Goal: Task Accomplishment & Management: Manage account settings

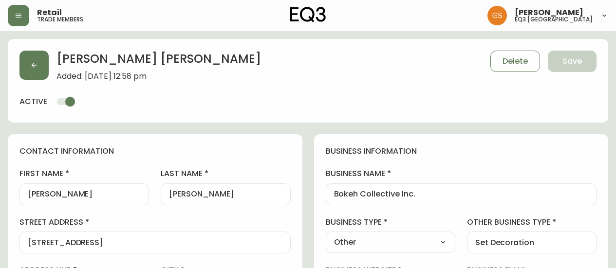
select select "ON"
select select "CA"
select select "CA_EN"
select select "Other"
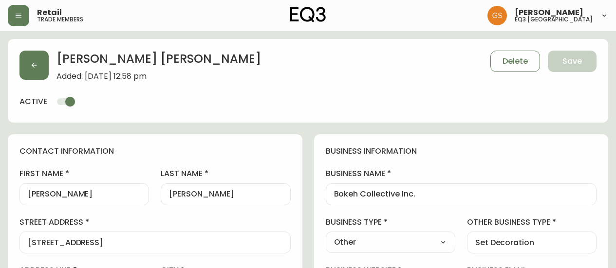
select select "cjw10z96q005b6gs00r6w7pwt"
select select "false"
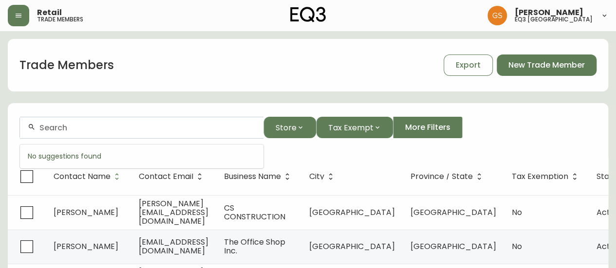
click at [143, 129] on input "text" at bounding box center [147, 127] width 216 height 9
paste input "[PERSON_NAME][EMAIL_ADDRESS][DOMAIN_NAME]"
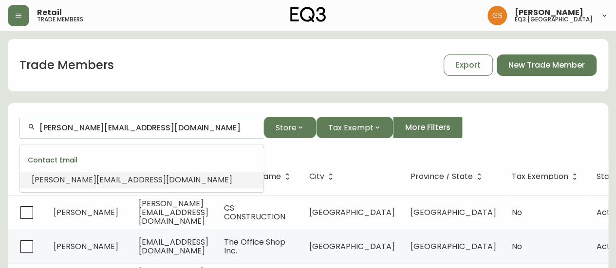
click at [110, 175] on span "[PERSON_NAME][EMAIL_ADDRESS][DOMAIN_NAME]" at bounding box center [132, 179] width 201 height 11
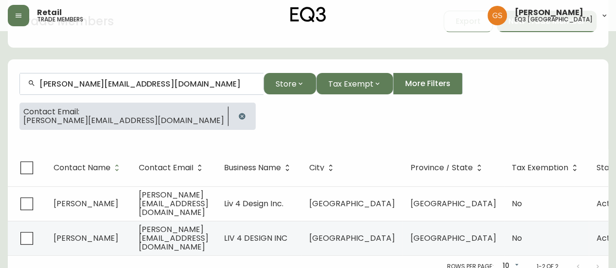
scroll to position [51, 0]
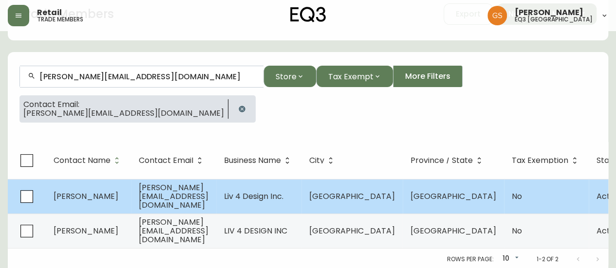
type input "[PERSON_NAME][EMAIL_ADDRESS][DOMAIN_NAME]"
click at [208, 192] on span "[PERSON_NAME][EMAIL_ADDRESS][DOMAIN_NAME]" at bounding box center [174, 196] width 70 height 29
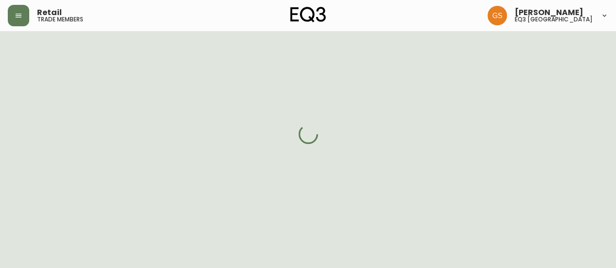
select select "ON"
select select "CA"
select select "CA_EN"
select select "Other"
select select "cjw10z96q005b6gs00r6w7pwt"
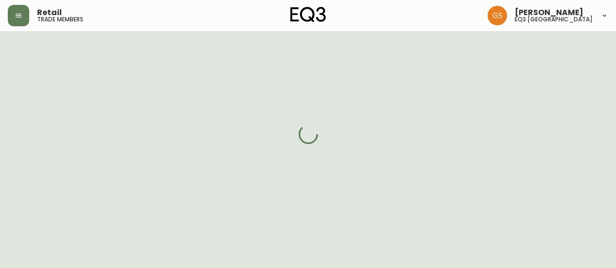
select select "false"
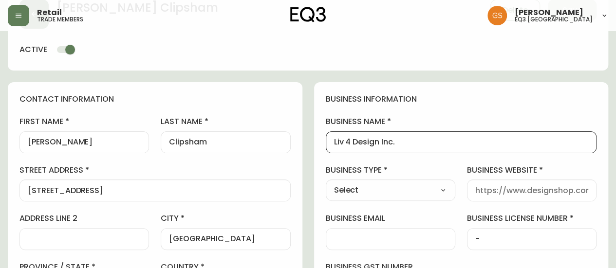
drag, startPoint x: 399, startPoint y: 141, endPoint x: 327, endPoint y: 146, distance: 71.7
click at [327, 146] on div "Liv 4 Design Inc." at bounding box center [461, 142] width 271 height 22
click at [213, 140] on input "Clipsham" at bounding box center [225, 142] width 113 height 9
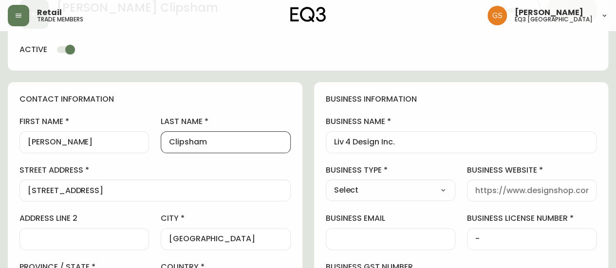
drag, startPoint x: 213, startPoint y: 140, endPoint x: 158, endPoint y: 138, distance: 54.6
click at [158, 138] on div "first name [PERSON_NAME] last name [GEOGRAPHIC_DATA] address [STREET_ADDRESS] /…" at bounding box center [154, 255] width 271 height 278
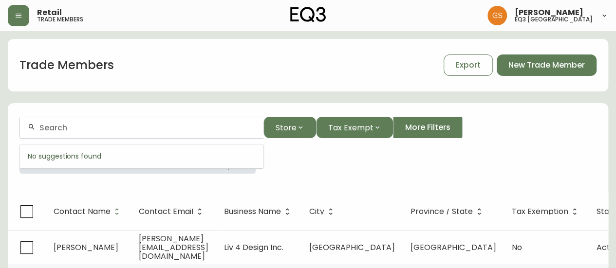
click at [96, 127] on input "text" at bounding box center [147, 127] width 216 height 9
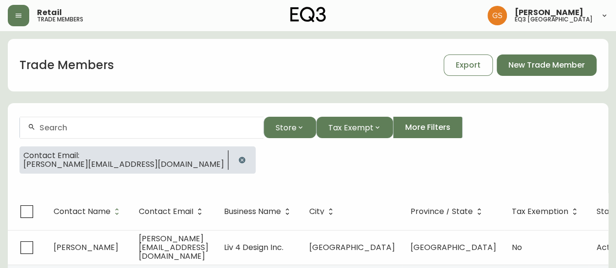
click at [204, 174] on div "Contact Email: [PERSON_NAME][EMAIL_ADDRESS][DOMAIN_NAME]" at bounding box center [307, 164] width 577 height 35
click at [239, 160] on icon "button" at bounding box center [242, 160] width 6 height 6
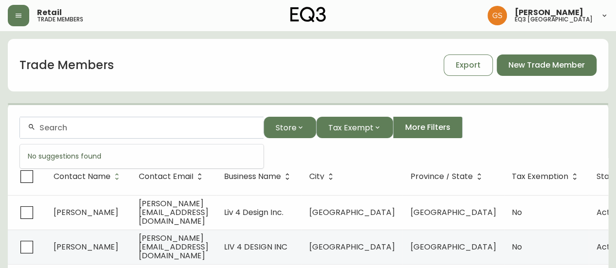
click at [122, 127] on input "text" at bounding box center [147, 127] width 216 height 9
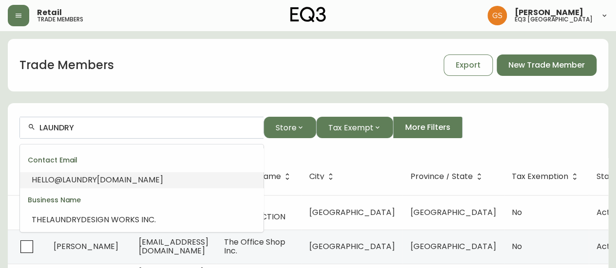
click at [149, 178] on span "[DOMAIN_NAME]" at bounding box center [130, 179] width 66 height 11
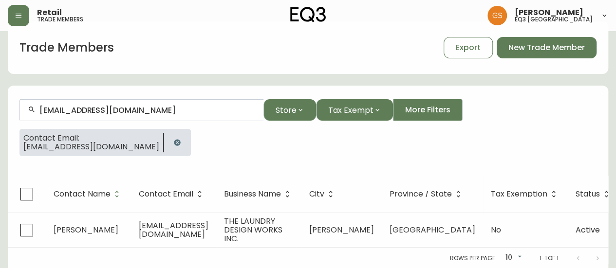
scroll to position [25, 0]
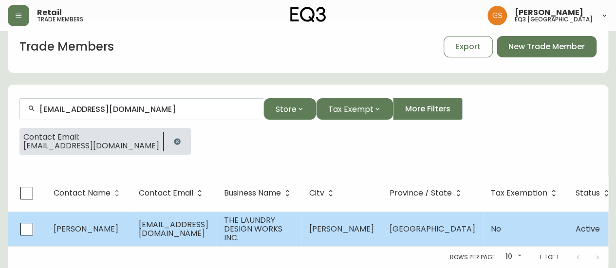
type input "[EMAIL_ADDRESS][DOMAIN_NAME]"
click at [165, 219] on span "[EMAIL_ADDRESS][DOMAIN_NAME]" at bounding box center [174, 229] width 70 height 20
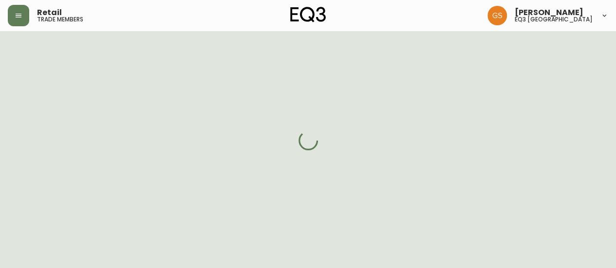
select select "ON"
select select "CA"
select select "CA_EN"
select select "Other"
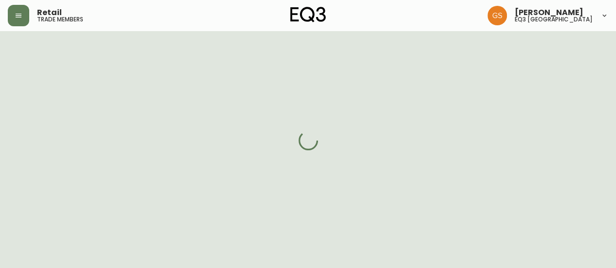
select select "cjw10z96q005b6gs00r6w7pwt"
select select "false"
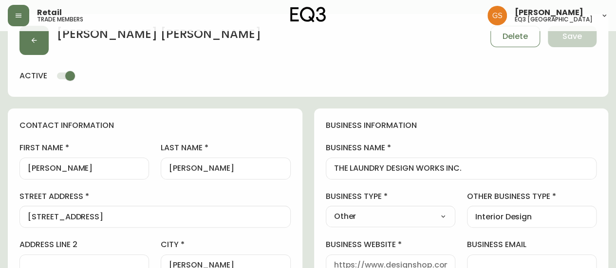
click at [196, 169] on input "[PERSON_NAME]" at bounding box center [225, 168] width 113 height 9
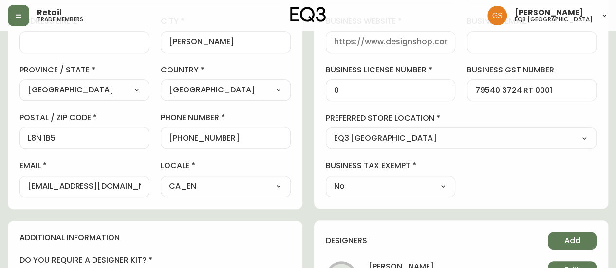
scroll to position [317, 0]
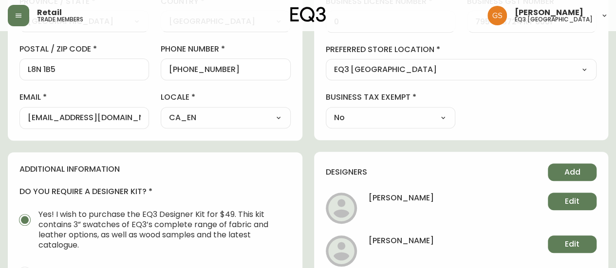
drag, startPoint x: 23, startPoint y: 113, endPoint x: 137, endPoint y: 119, distance: 113.6
click at [137, 119] on div "[EMAIL_ADDRESS][DOMAIN_NAME]" at bounding box center [83, 118] width 129 height 22
drag, startPoint x: 142, startPoint y: 117, endPoint x: 0, endPoint y: 123, distance: 141.8
click at [0, 123] on main "[PERSON_NAME] Save active contact information first name [PERSON_NAME] last nam…" at bounding box center [308, 113] width 616 height 798
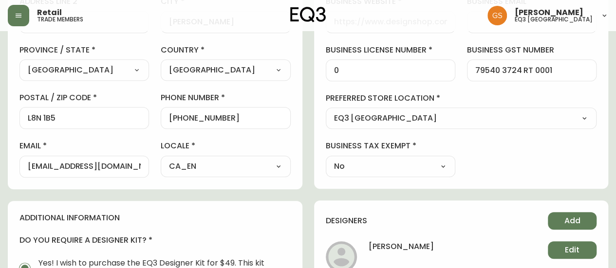
scroll to position [220, 0]
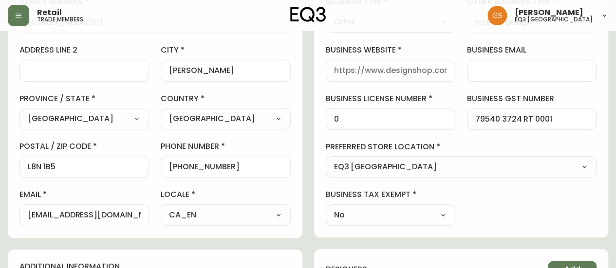
click at [297, 152] on div "contact information first name [PERSON_NAME] last name [PERSON_NAME][GEOGRAPHIC…" at bounding box center [155, 76] width 295 height 324
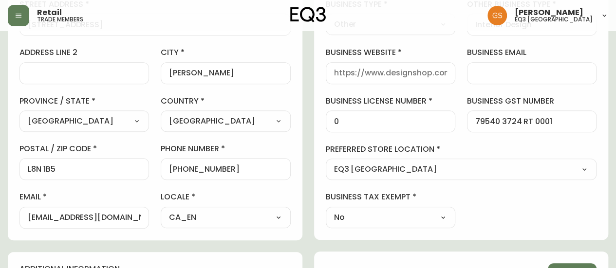
scroll to position [268, 0]
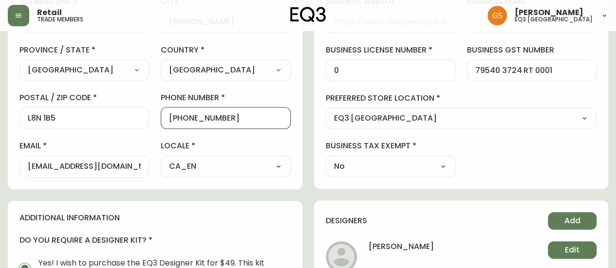
drag, startPoint x: 230, startPoint y: 116, endPoint x: 176, endPoint y: 115, distance: 54.0
click at [176, 115] on input "[PHONE_NUMBER]" at bounding box center [225, 117] width 113 height 9
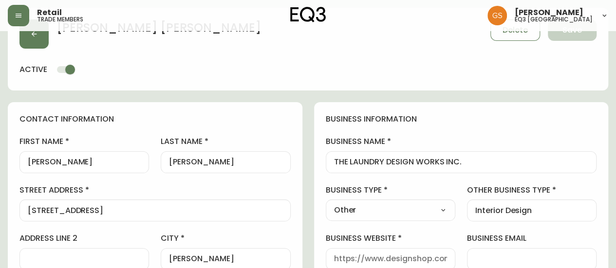
scroll to position [0, 0]
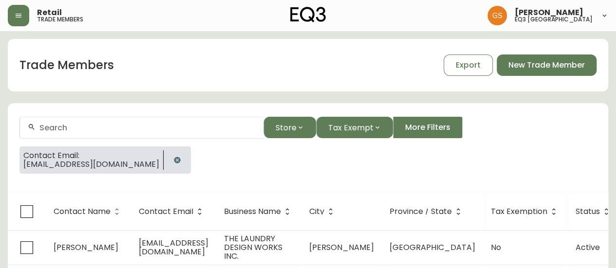
click at [115, 134] on div at bounding box center [141, 128] width 243 height 22
paste input "[PERSON_NAME][EMAIL_ADDRESS][DOMAIN_NAME]"
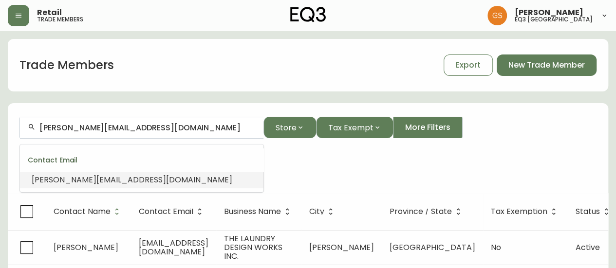
click at [96, 181] on span "[PERSON_NAME][EMAIL_ADDRESS][DOMAIN_NAME]" at bounding box center [132, 179] width 201 height 11
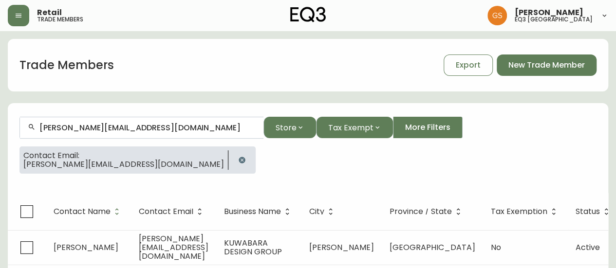
scroll to position [24, 0]
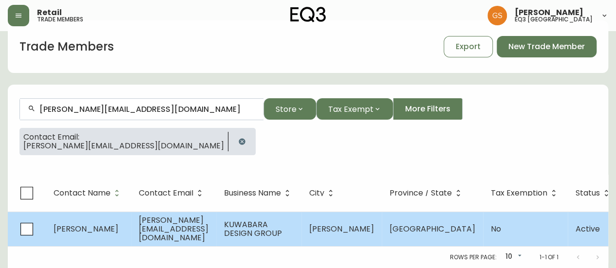
type input "[PERSON_NAME][EMAIL_ADDRESS][DOMAIN_NAME]"
click at [174, 227] on span "[PERSON_NAME][EMAIL_ADDRESS][DOMAIN_NAME]" at bounding box center [174, 229] width 70 height 29
select select "ON"
select select "CA"
select select "CA_EN"
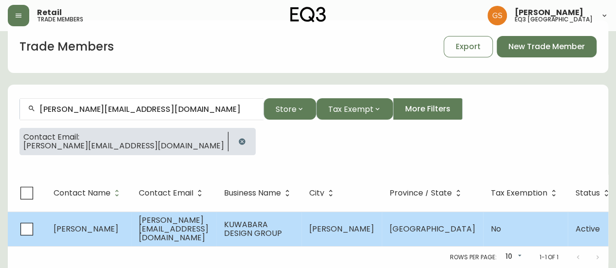
select select "Outreach from a Trade Rep"
select select "Other"
select select "false"
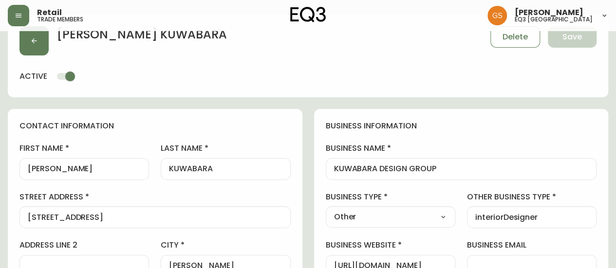
type input "EQ3 [GEOGRAPHIC_DATA]"
select select "cjw10z96q005b6gs00r6w7pwt"
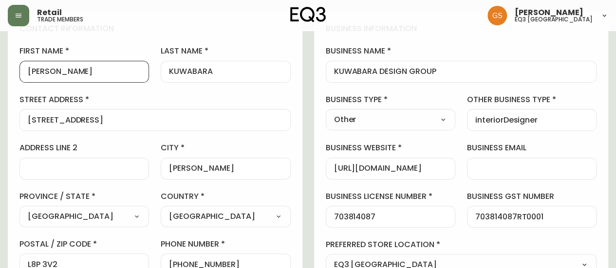
drag, startPoint x: 78, startPoint y: 68, endPoint x: 6, endPoint y: 74, distance: 72.3
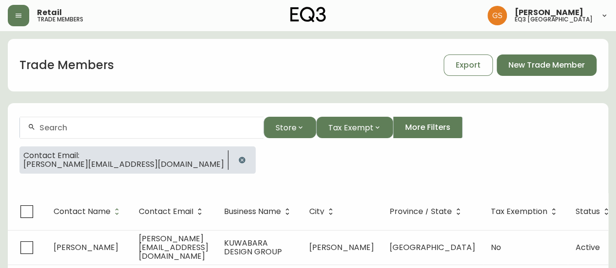
click at [238, 158] on icon "button" at bounding box center [242, 160] width 8 height 8
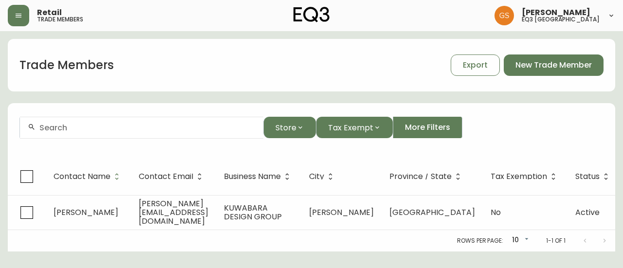
click at [147, 129] on input "text" at bounding box center [147, 127] width 216 height 9
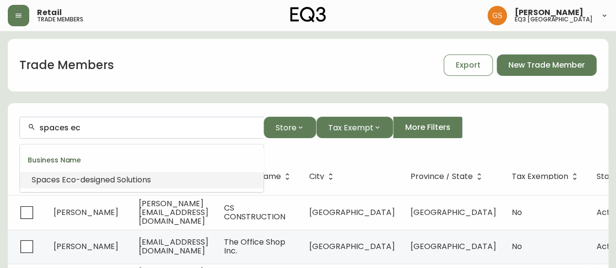
click at [143, 180] on span "o-designed Solutions" at bounding box center [111, 179] width 80 height 11
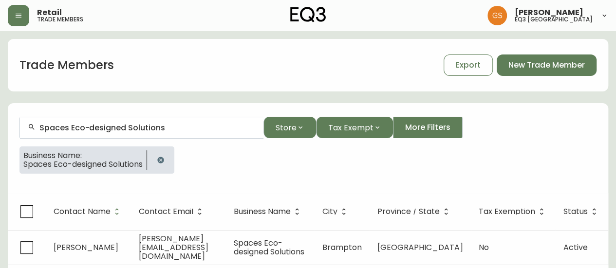
scroll to position [18, 0]
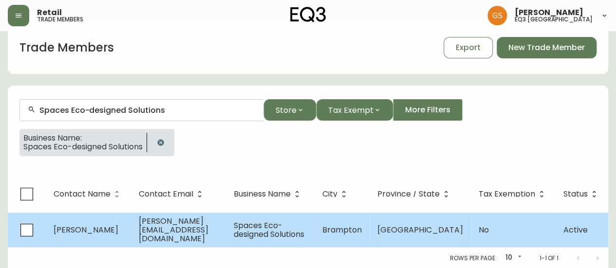
type input "Spaces Eco-designed Solutions"
click at [201, 227] on span "[PERSON_NAME][EMAIL_ADDRESS][DOMAIN_NAME]" at bounding box center [174, 230] width 70 height 29
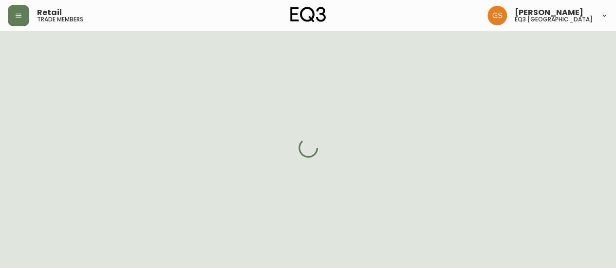
select select "ON"
select select "CA"
select select "CA_EN"
select select "Other"
select select "Interior Designer"
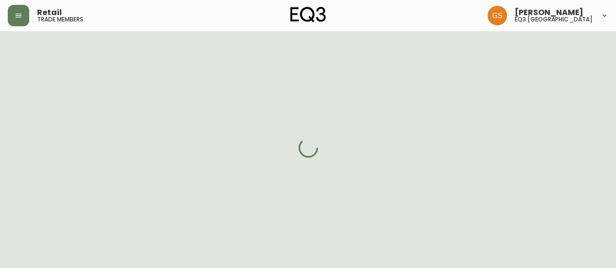
select select "cjw10z96q005b6gs00r6w7pwt"
select select "false"
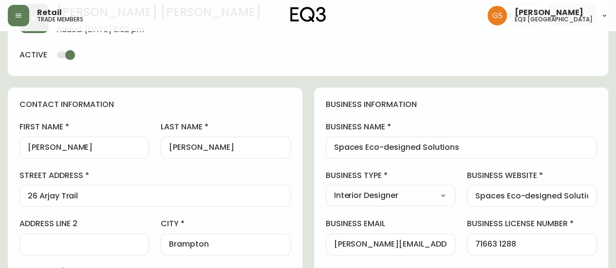
scroll to position [66, 0]
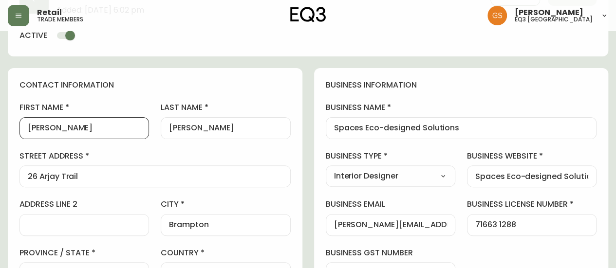
drag, startPoint x: 81, startPoint y: 124, endPoint x: 8, endPoint y: 129, distance: 73.2
click at [8, 129] on div "contact information first name [PERSON_NAME] last name [PERSON_NAME][GEOGRAPHIC…" at bounding box center [155, 230] width 295 height 324
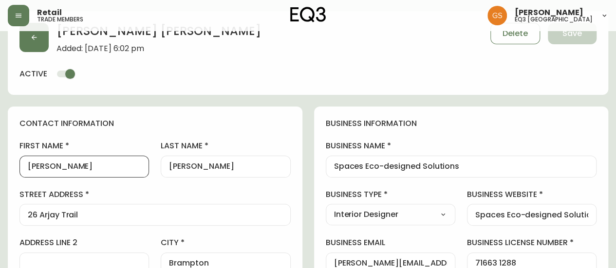
scroll to position [0, 0]
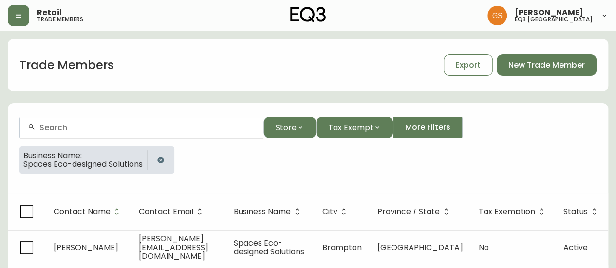
click at [77, 135] on div at bounding box center [141, 128] width 243 height 22
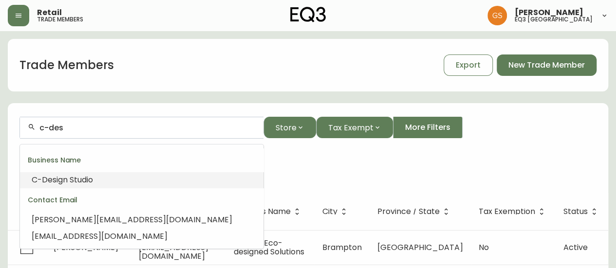
click at [132, 176] on li "C-Des ign Studio" at bounding box center [141, 180] width 243 height 17
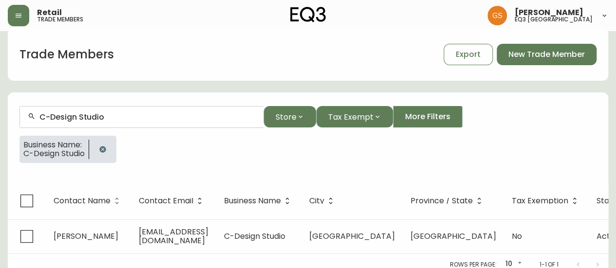
scroll to position [17, 0]
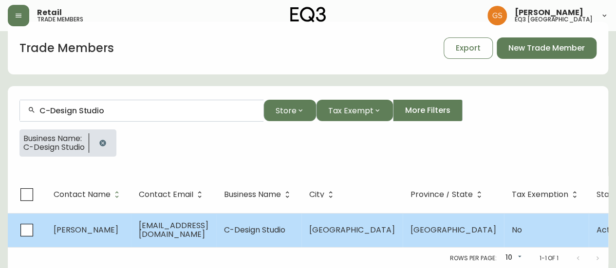
type input "C-Design Studio"
click at [125, 225] on td "[PERSON_NAME]" at bounding box center [88, 230] width 85 height 34
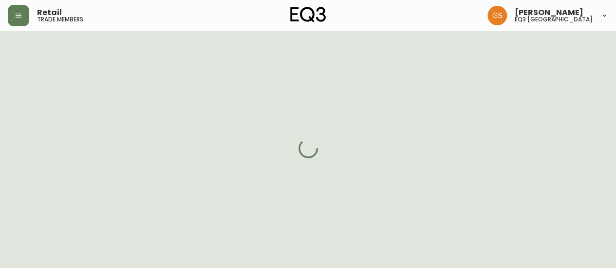
select select "ON"
select select "CA"
select select "CA_EN"
select select "Other"
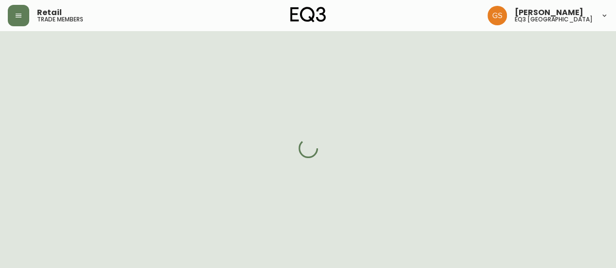
select select "cjw10z96s008u6gs0ccm7hd19"
select select "false"
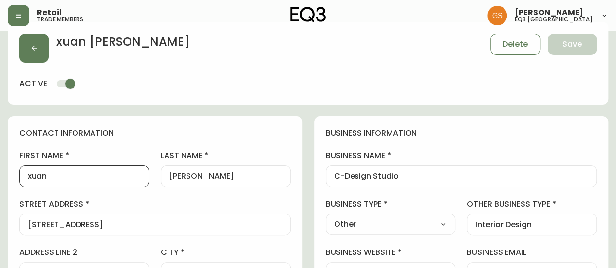
drag, startPoint x: 62, startPoint y: 176, endPoint x: 10, endPoint y: 175, distance: 52.1
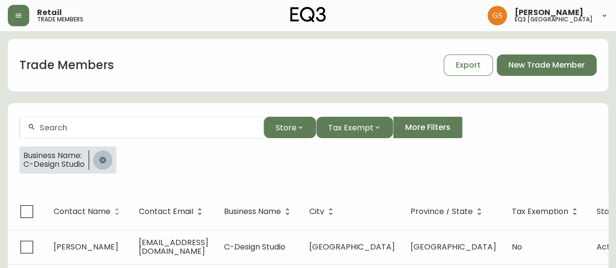
click at [104, 159] on icon "button" at bounding box center [103, 160] width 8 height 8
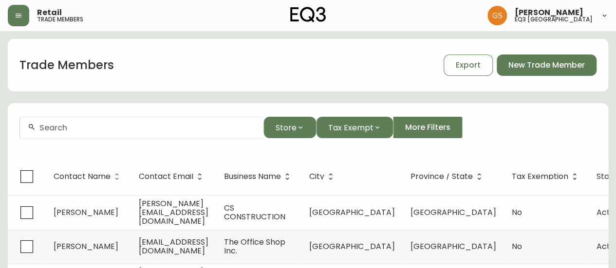
click at [123, 120] on div at bounding box center [141, 128] width 243 height 22
paste input "[EMAIL_ADDRESS][DOMAIN_NAME]"
type input "[EMAIL_ADDRESS][DOMAIN_NAME]"
drag, startPoint x: 149, startPoint y: 129, endPoint x: 35, endPoint y: 136, distance: 114.6
click at [35, 136] on div "[EMAIL_ADDRESS][DOMAIN_NAME]" at bounding box center [141, 128] width 243 height 22
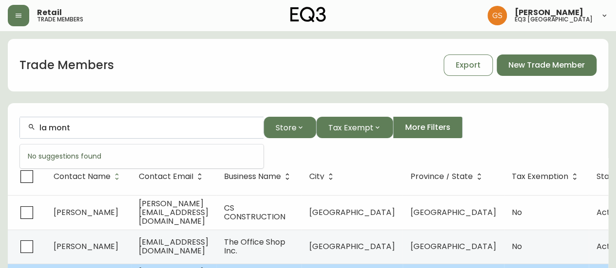
type input "la mont"
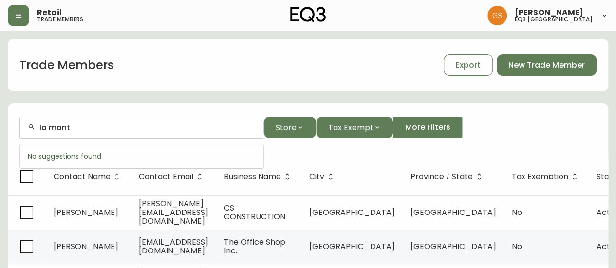
drag, startPoint x: 76, startPoint y: 125, endPoint x: 10, endPoint y: 123, distance: 65.7
click at [10, 123] on form "la mont Store Tax Exempt More Filters" at bounding box center [308, 131] width 600 height 53
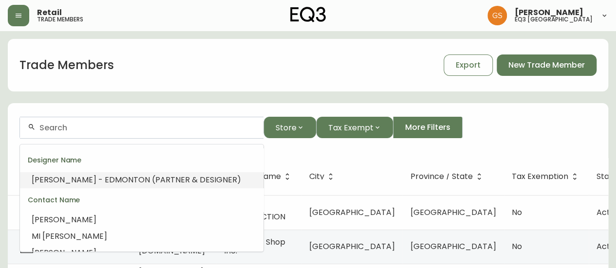
paste input "[EMAIL_ADDRESS][DOMAIN_NAME]"
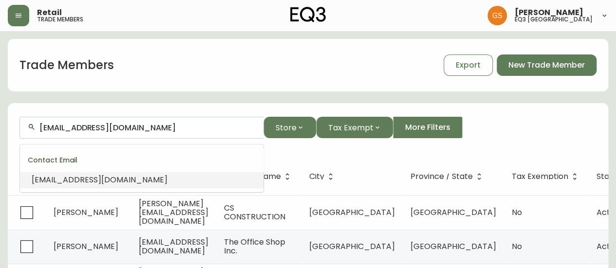
click at [92, 174] on li "[EMAIL_ADDRESS][DOMAIN_NAME]" at bounding box center [141, 180] width 243 height 17
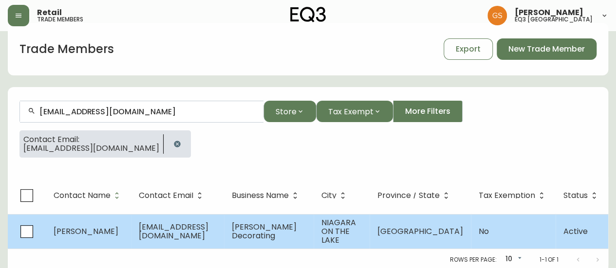
scroll to position [25, 0]
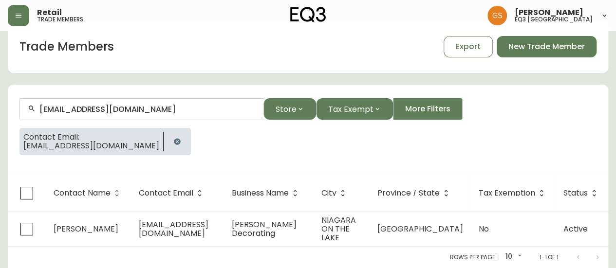
type input "[EMAIL_ADDRESS][DOMAIN_NAME]"
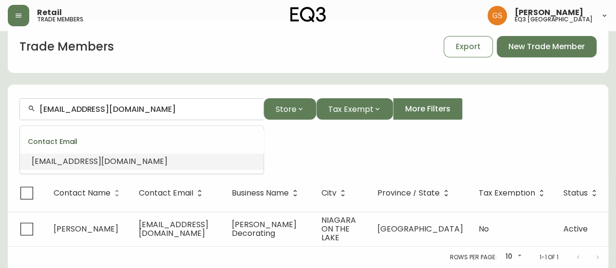
drag, startPoint x: 165, startPoint y: 101, endPoint x: 12, endPoint y: 111, distance: 152.7
click at [12, 111] on form "[EMAIL_ADDRESS][DOMAIN_NAME] Store Tax Exempt More Filters Contact Email: [EMAI…" at bounding box center [308, 131] width 600 height 88
paste input "[EMAIL_ADDRESS][DOMAIN_NAME]"
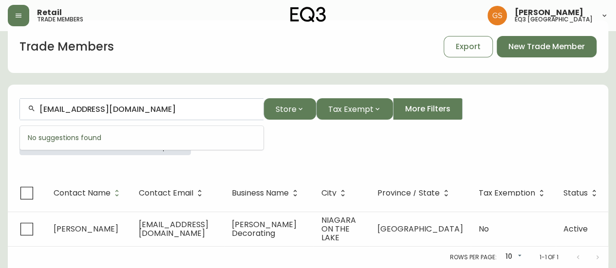
type input "[EMAIL_ADDRESS][DOMAIN_NAME]"
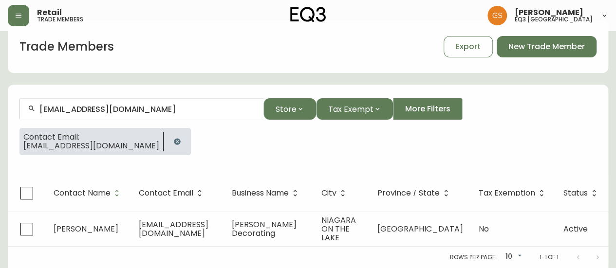
click at [321, 142] on div "Contact Email: [EMAIL_ADDRESS][DOMAIN_NAME]" at bounding box center [307, 145] width 577 height 35
click at [167, 132] on button "button" at bounding box center [176, 141] width 19 height 19
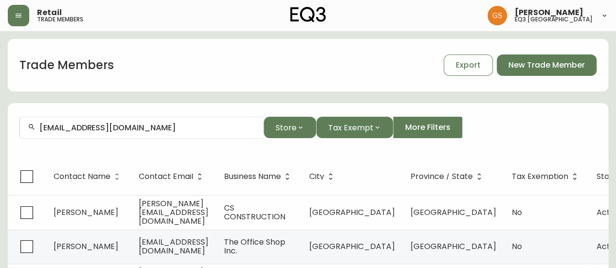
click at [64, 128] on input "[EMAIL_ADDRESS][DOMAIN_NAME]" at bounding box center [147, 127] width 216 height 9
click at [63, 128] on input "[EMAIL_ADDRESS][DOMAIN_NAME]" at bounding box center [147, 127] width 216 height 9
drag, startPoint x: 188, startPoint y: 131, endPoint x: 28, endPoint y: 126, distance: 160.2
click at [28, 127] on div "[EMAIL_ADDRESS][DOMAIN_NAME]" at bounding box center [141, 128] width 243 height 22
paste input "[EMAIL_ADDRESS][DOMAIN_NAME]"
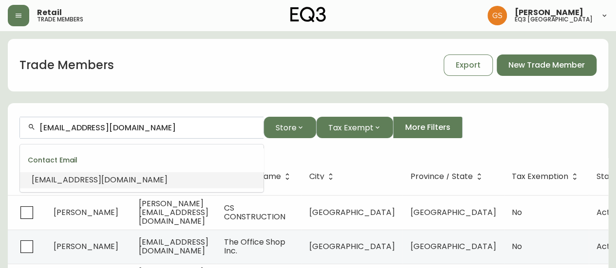
click at [103, 178] on span "[EMAIL_ADDRESS][DOMAIN_NAME]" at bounding box center [100, 179] width 136 height 11
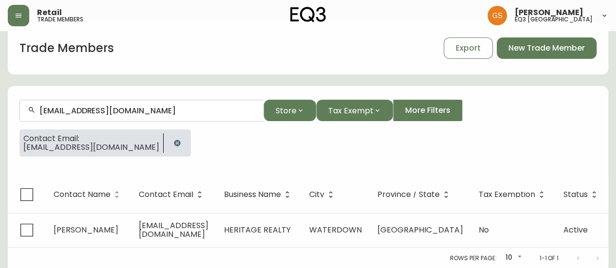
scroll to position [24, 0]
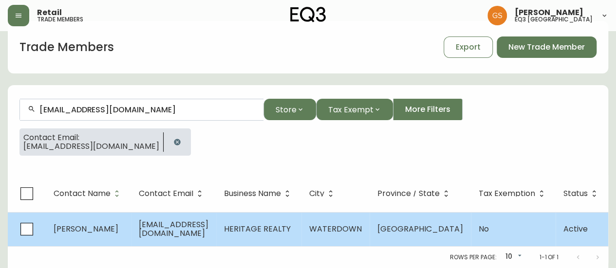
type input "[EMAIL_ADDRESS][DOMAIN_NAME]"
click at [189, 215] on td "[EMAIL_ADDRESS][DOMAIN_NAME]" at bounding box center [173, 229] width 85 height 34
select select "ON"
select select "CA"
select select "CA_EN"
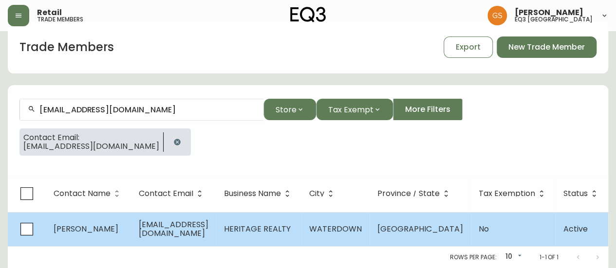
select select "Other"
select select "Real Estate Agent"
select select "false"
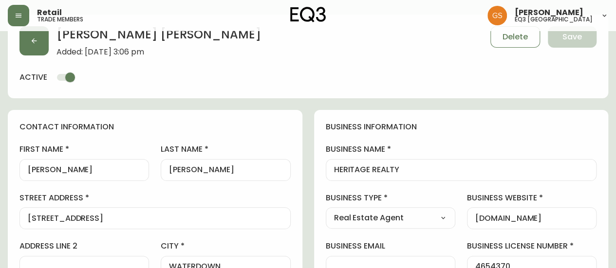
type input "EQ3 [GEOGRAPHIC_DATA]"
select select "cjw10z96q005b6gs00r6w7pwt"
drag, startPoint x: 69, startPoint y: 166, endPoint x: 25, endPoint y: 168, distance: 43.9
click at [25, 168] on div "[PERSON_NAME]" at bounding box center [83, 170] width 129 height 22
click at [213, 171] on input "[PERSON_NAME]" at bounding box center [225, 170] width 113 height 9
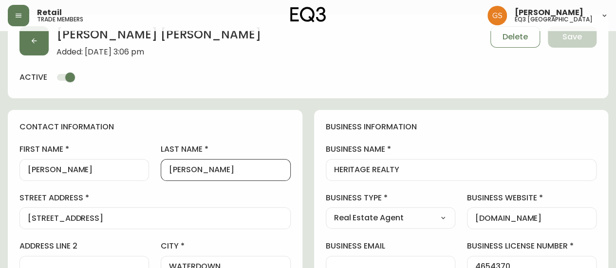
drag, startPoint x: 213, startPoint y: 170, endPoint x: 145, endPoint y: 167, distance: 67.7
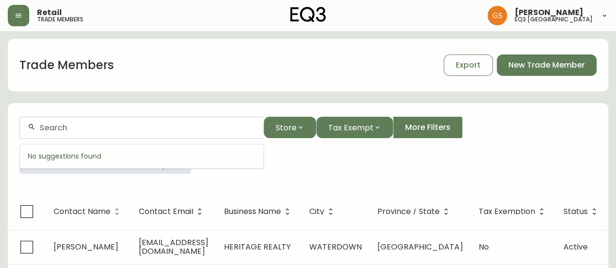
click at [144, 130] on input "text" at bounding box center [147, 127] width 216 height 9
paste input "CARV Projects Inc."
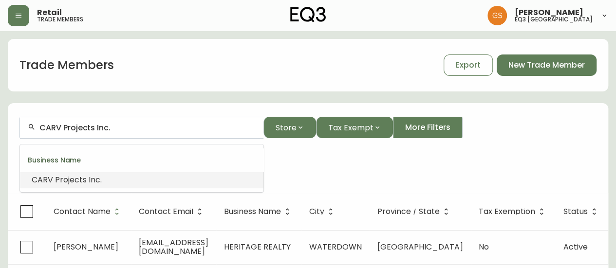
click at [117, 181] on li "CARV Projects Inc." at bounding box center [141, 180] width 243 height 17
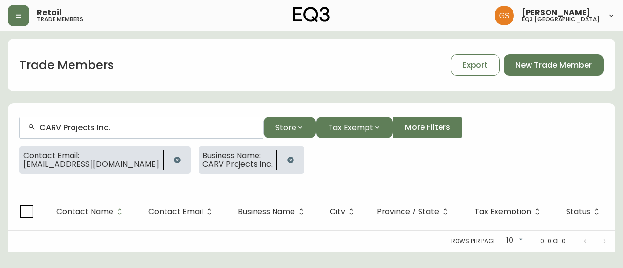
type input "CARV Projects Inc."
click at [173, 157] on icon "button" at bounding box center [177, 160] width 8 height 8
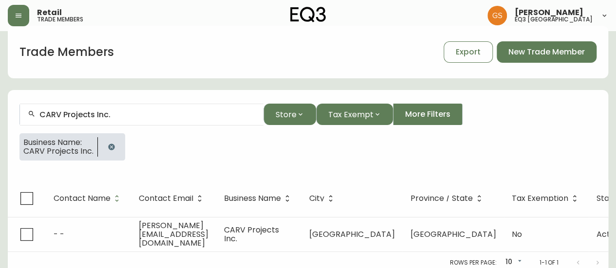
scroll to position [17, 0]
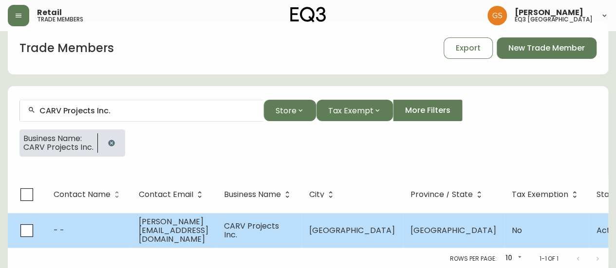
click at [208, 225] on span "[PERSON_NAME][EMAIL_ADDRESS][DOMAIN_NAME]" at bounding box center [174, 230] width 70 height 29
select select "ON"
select select "CA"
select select "CA_EN"
select select "Other"
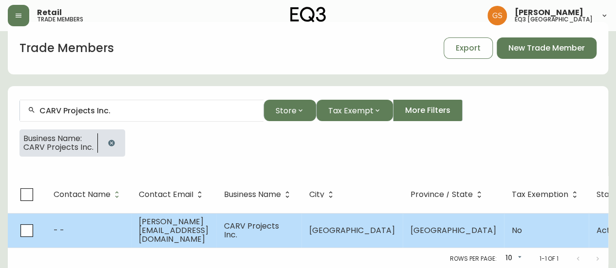
select select "Other"
select select "false"
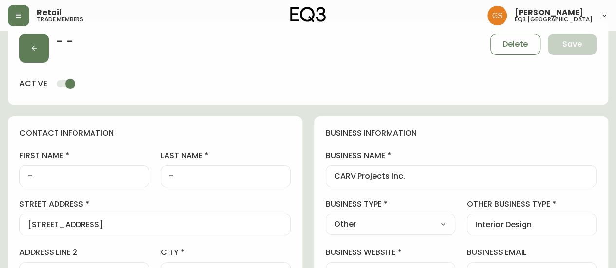
type input "EQ3 [GEOGRAPHIC_DATA] - [PERSON_NAME]"
select select "cjw10z96s008u6gs0ccm7hd19"
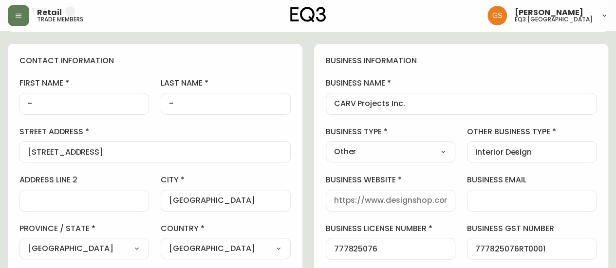
scroll to position [66, 0]
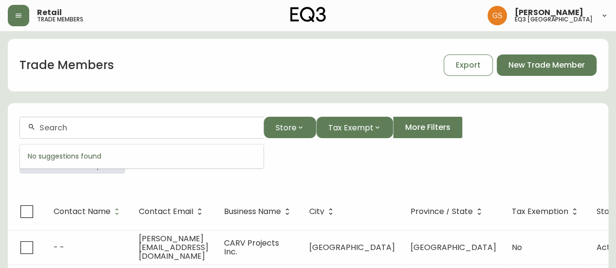
click at [85, 123] on input "text" at bounding box center [147, 127] width 216 height 9
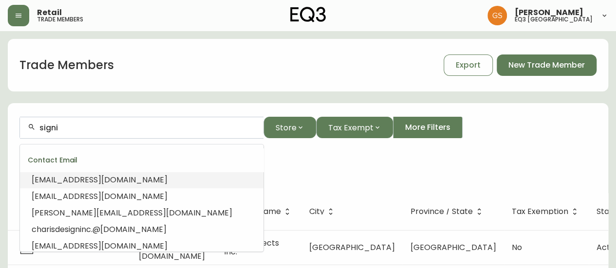
scroll to position [17, 0]
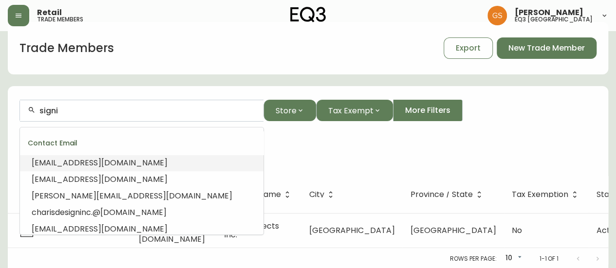
type input "signi"
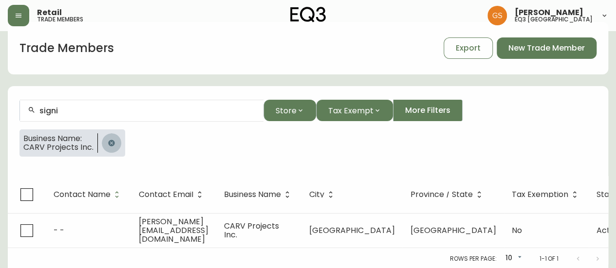
click at [110, 145] on icon "button" at bounding box center [111, 143] width 6 height 6
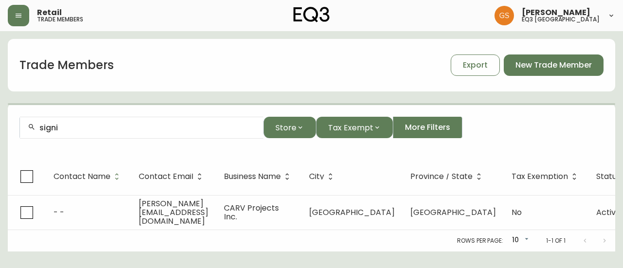
drag, startPoint x: 95, startPoint y: 121, endPoint x: 43, endPoint y: 125, distance: 52.2
click at [33, 123] on div "signi" at bounding box center [141, 128] width 243 height 22
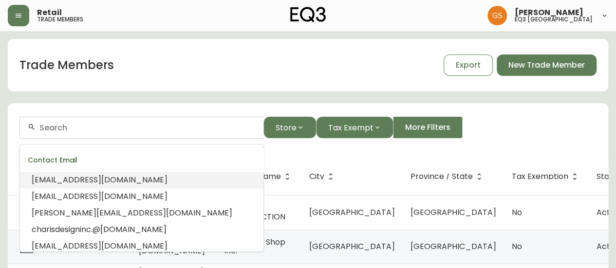
paste input "7,585.84"
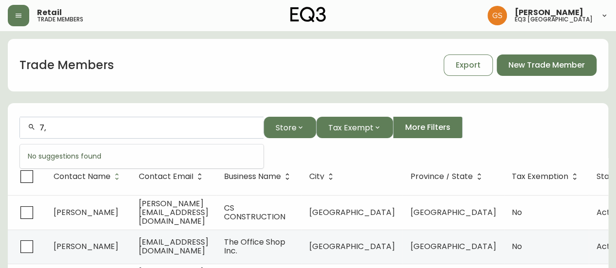
type input "7"
type input "admin@sig"
click at [179, 80] on div "Trade Members Export New Trade Member" at bounding box center [308, 65] width 600 height 31
click at [107, 128] on input "admin@sig" at bounding box center [147, 127] width 216 height 9
click at [99, 130] on input "admin@sig" at bounding box center [147, 127] width 216 height 9
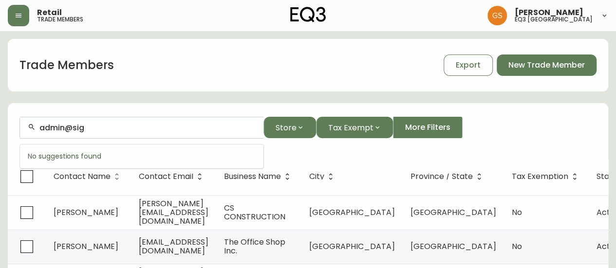
drag, startPoint x: 99, startPoint y: 129, endPoint x: 26, endPoint y: 129, distance: 72.5
click at [26, 129] on div "admin@sig" at bounding box center [141, 128] width 243 height 22
paste input "[PERSON_NAME][EMAIL_ADDRESS][PERSON_NAME][DOMAIN_NAME]"
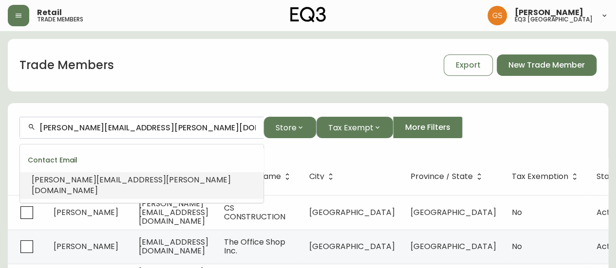
click at [134, 176] on span "[PERSON_NAME][EMAIL_ADDRESS][PERSON_NAME][DOMAIN_NAME]" at bounding box center [131, 185] width 199 height 22
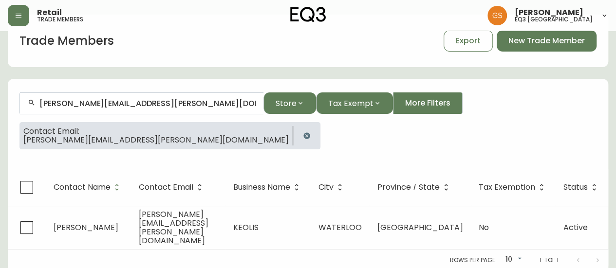
scroll to position [24, 0]
type input "[PERSON_NAME][EMAIL_ADDRESS][PERSON_NAME][DOMAIN_NAME]"
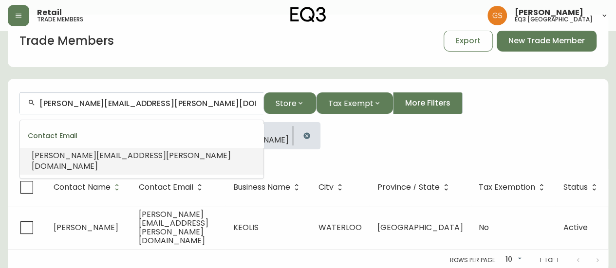
drag, startPoint x: 157, startPoint y: 107, endPoint x: 32, endPoint y: 96, distance: 126.1
click at [32, 96] on div "[PERSON_NAME][EMAIL_ADDRESS][PERSON_NAME][DOMAIN_NAME]" at bounding box center [141, 103] width 243 height 22
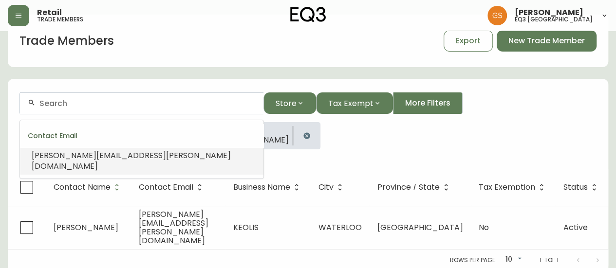
paste input "[PERSON_NAME]"
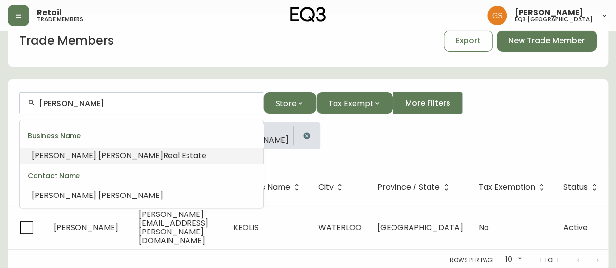
click at [209, 157] on li "[PERSON_NAME] Real Estate" at bounding box center [141, 156] width 243 height 17
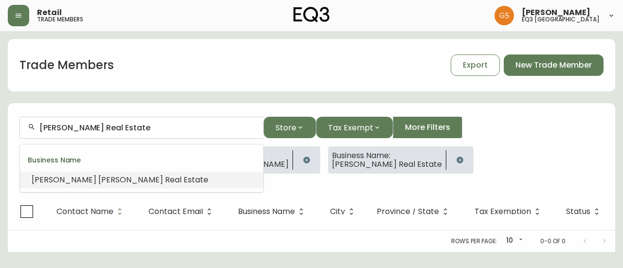
click at [106, 128] on input "[PERSON_NAME] Real Estate" at bounding box center [147, 127] width 216 height 9
drag, startPoint x: 111, startPoint y: 125, endPoint x: 29, endPoint y: 127, distance: 81.8
click at [29, 127] on div "[PERSON_NAME] Real Estate" at bounding box center [141, 128] width 243 height 22
click at [163, 127] on input "[PERSON_NAME] Real Estate" at bounding box center [147, 127] width 216 height 9
drag, startPoint x: 140, startPoint y: 121, endPoint x: 114, endPoint y: 119, distance: 25.8
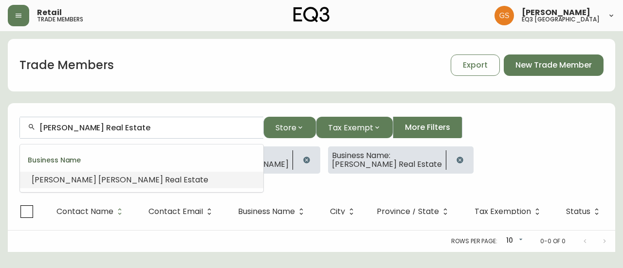
click at [114, 119] on div "[PERSON_NAME] Real Estate" at bounding box center [141, 128] width 243 height 22
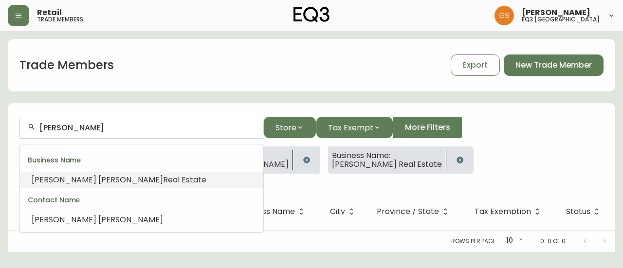
click at [450, 156] on button "button" at bounding box center [459, 159] width 19 height 19
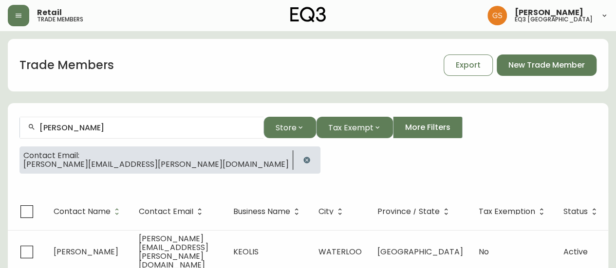
click at [303, 159] on icon "button" at bounding box center [306, 160] width 6 height 6
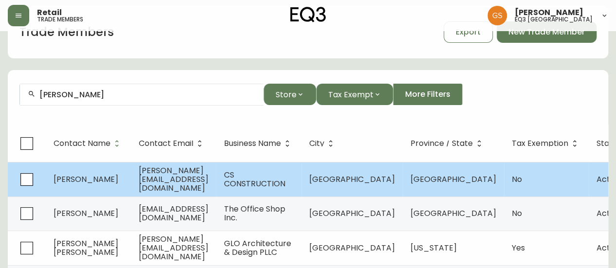
scroll to position [49, 0]
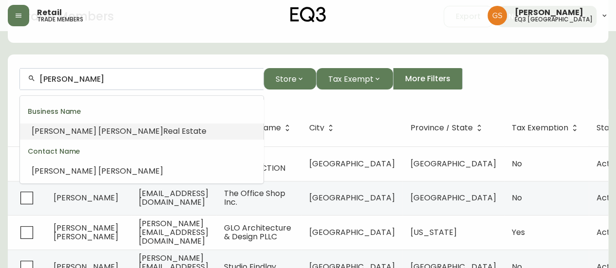
click at [167, 80] on input "[PERSON_NAME]" at bounding box center [147, 78] width 216 height 9
click at [150, 128] on li "[PERSON_NAME] Real Estate" at bounding box center [141, 131] width 243 height 17
type input "[PERSON_NAME] Real Estate"
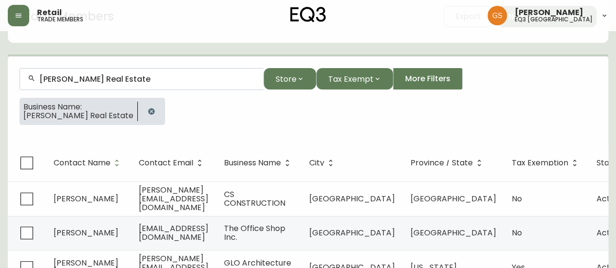
scroll to position [25, 0]
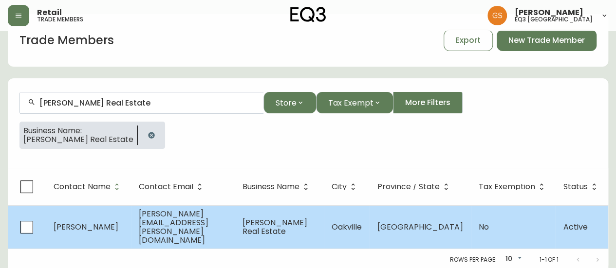
click at [231, 216] on td "[PERSON_NAME][EMAIL_ADDRESS][PERSON_NAME][DOMAIN_NAME]" at bounding box center [183, 226] width 104 height 43
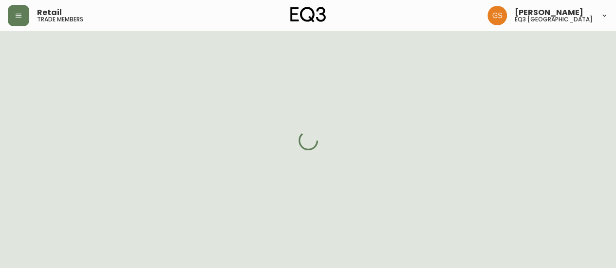
select select "ON"
select select "CA"
select select "CA_EN"
select select "Other"
select select "Real Estate Agent"
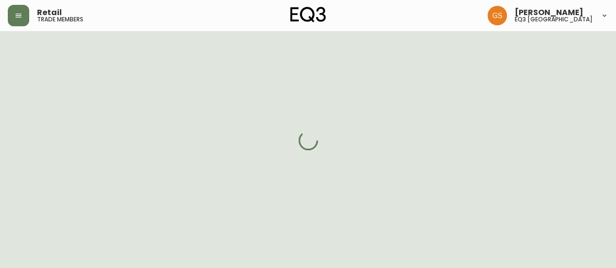
select select "cjw10z96q005b6gs00r6w7pwt"
select select "false"
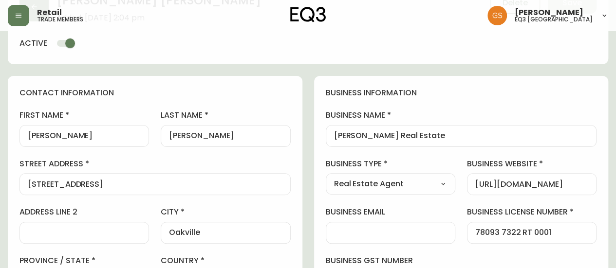
scroll to position [74, 0]
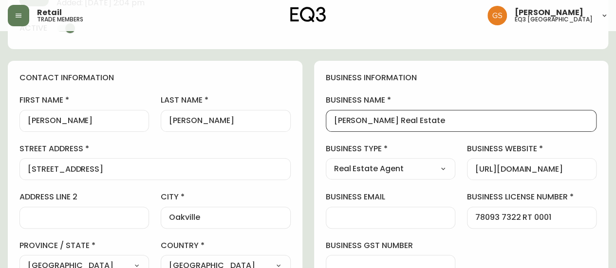
drag, startPoint x: 461, startPoint y: 117, endPoint x: 323, endPoint y: 121, distance: 137.3
click at [323, 121] on div "business information business name [PERSON_NAME] Real Estate business type Real…" at bounding box center [461, 223] width 295 height 324
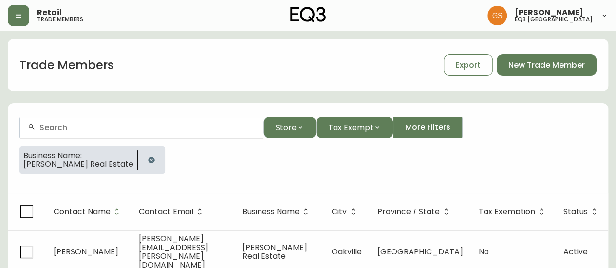
click at [161, 158] on button "button" at bounding box center [151, 159] width 19 height 19
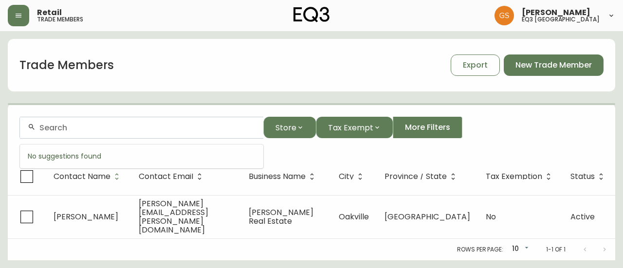
click at [108, 127] on input "text" at bounding box center [147, 127] width 216 height 9
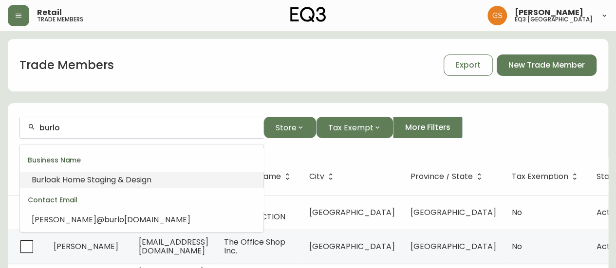
click at [111, 178] on span "ak Home Staging & Design" at bounding box center [101, 179] width 100 height 11
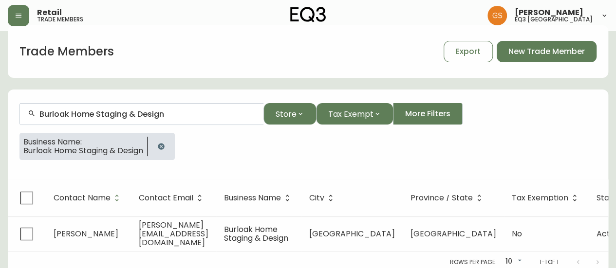
scroll to position [24, 0]
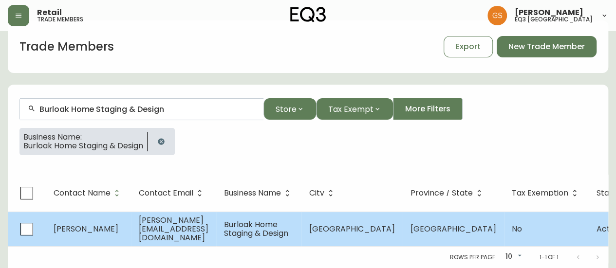
type input "Burloak Home Staging & Design"
click at [160, 221] on span "[PERSON_NAME][EMAIL_ADDRESS][DOMAIN_NAME]" at bounding box center [174, 229] width 70 height 29
select select "ON"
select select "CA"
select select "CA_EN"
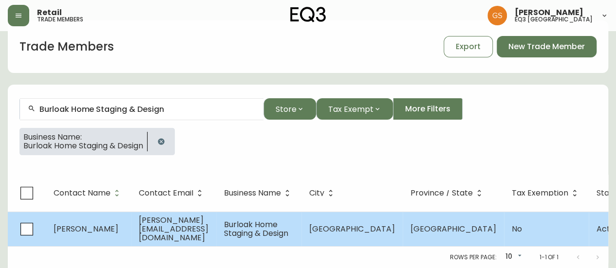
select select "Advertisement"
select select "Interior Designer"
select select "false"
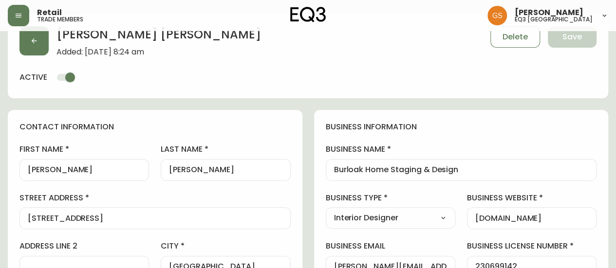
type input "EQ3 [GEOGRAPHIC_DATA]"
select select "cjw10z96q005b6gs00r6w7pwt"
drag, startPoint x: 93, startPoint y: 171, endPoint x: 11, endPoint y: 171, distance: 82.8
click at [11, 171] on div "contact information first name [PERSON_NAME] last name [PERSON_NAME][GEOGRAPHIC…" at bounding box center [155, 272] width 295 height 324
click at [208, 172] on input "[PERSON_NAME]" at bounding box center [225, 170] width 113 height 9
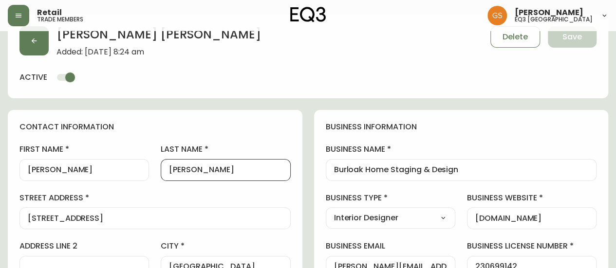
drag, startPoint x: 210, startPoint y: 170, endPoint x: 158, endPoint y: 178, distance: 52.6
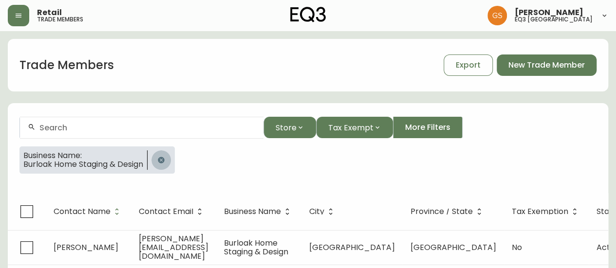
click at [165, 163] on icon "button" at bounding box center [161, 160] width 8 height 8
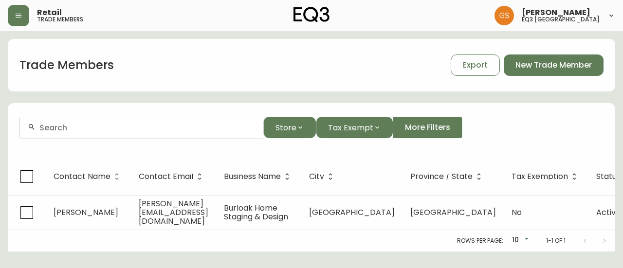
click at [145, 129] on input "text" at bounding box center [147, 127] width 216 height 9
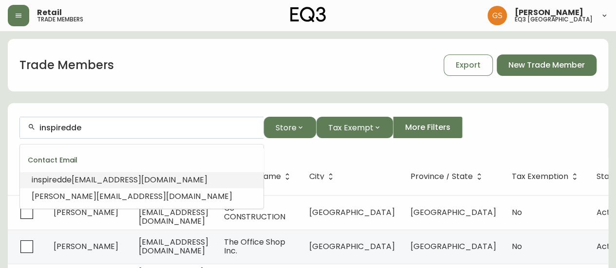
click at [170, 173] on li "inspiredde [EMAIL_ADDRESS][DOMAIN_NAME]" at bounding box center [141, 180] width 243 height 17
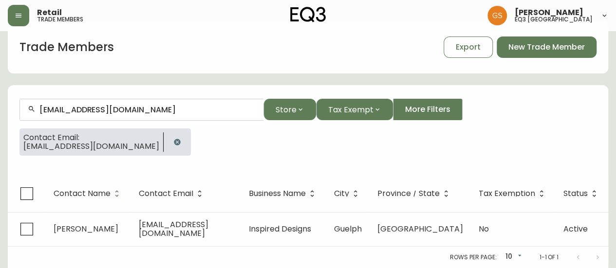
scroll to position [24, 0]
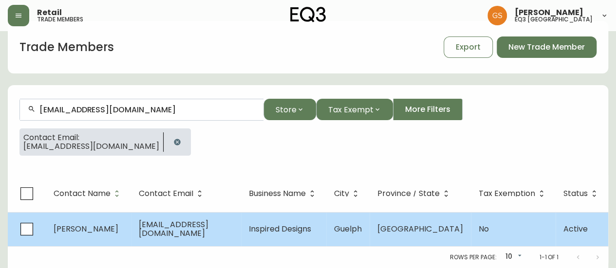
type input "[EMAIL_ADDRESS][DOMAIN_NAME]"
click at [176, 222] on span "[EMAIL_ADDRESS][DOMAIN_NAME]" at bounding box center [174, 229] width 70 height 20
select select "ON"
select select "CA"
select select "CA_EN"
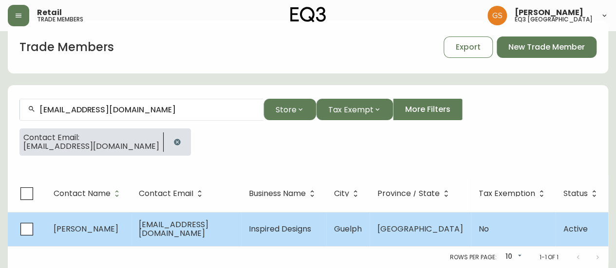
select select "Other"
select select "Interior Designer"
select select "false"
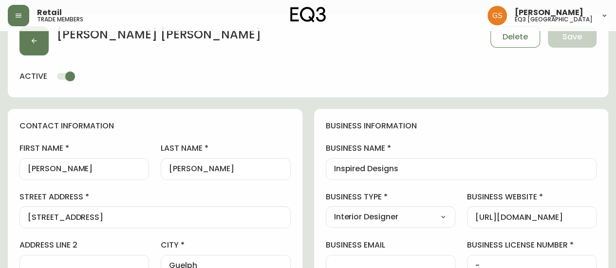
type input "EQ3 [GEOGRAPHIC_DATA] - [PERSON_NAME]"
select select "cjw10z96s008u6gs0ccm7hd19"
drag, startPoint x: 108, startPoint y: 168, endPoint x: 19, endPoint y: 172, distance: 89.2
click at [19, 172] on div "contact information first name [PERSON_NAME] last name [PERSON_NAME][GEOGRAPHIC…" at bounding box center [155, 271] width 295 height 324
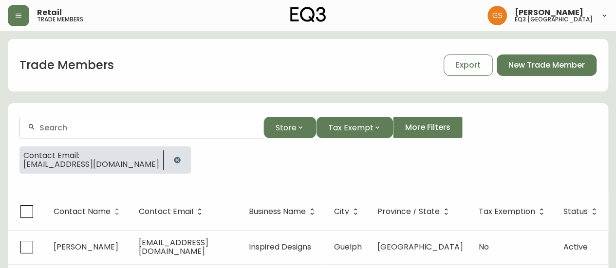
click at [112, 132] on div at bounding box center [141, 128] width 243 height 22
click at [180, 162] on icon "button" at bounding box center [177, 160] width 6 height 6
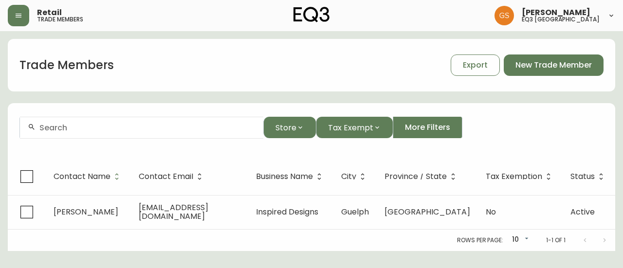
click at [136, 135] on div at bounding box center [141, 128] width 243 height 22
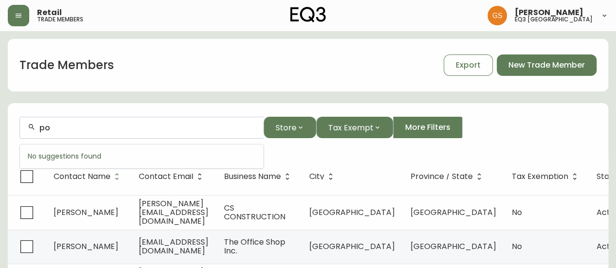
type input "p"
type input "[PERSON_NAME]@po"
drag, startPoint x: 86, startPoint y: 123, endPoint x: 18, endPoint y: 130, distance: 68.5
click at [18, 130] on form "[PERSON_NAME]@po Store Tax Exempt More Filters" at bounding box center [308, 131] width 600 height 53
